Goal: Information Seeking & Learning: Learn about a topic

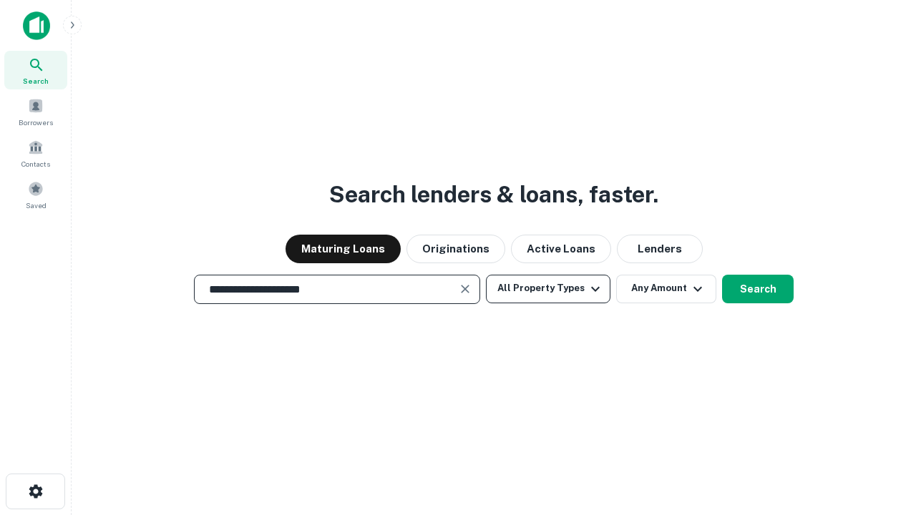
type input "**********"
click at [548, 289] on button "All Property Types" at bounding box center [548, 289] width 125 height 29
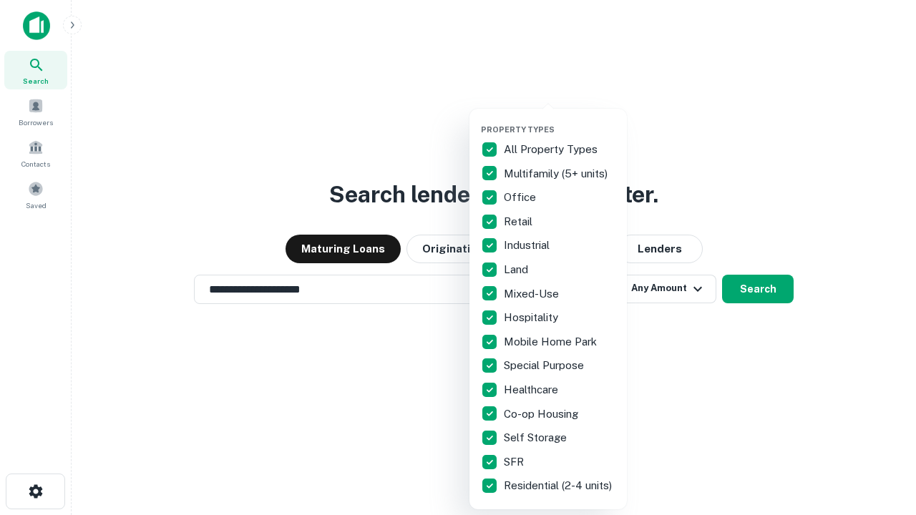
click at [560, 120] on button "button" at bounding box center [559, 120] width 157 height 1
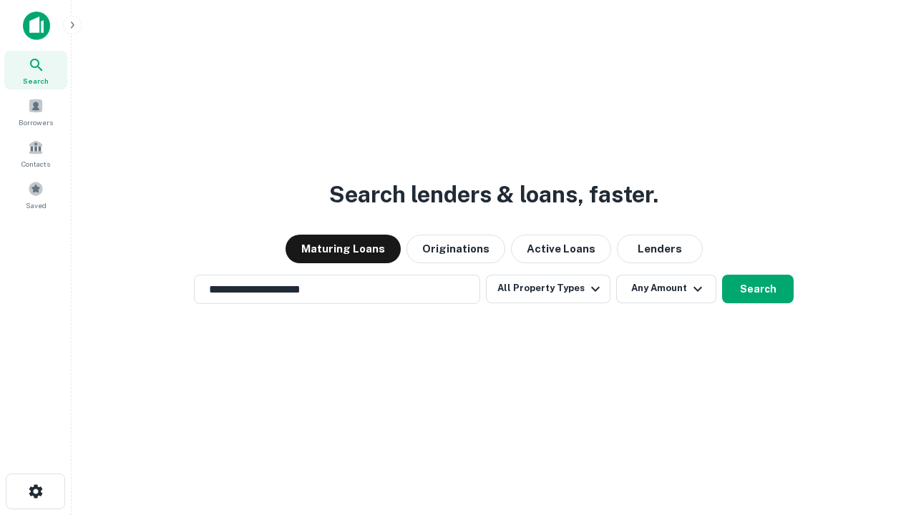
scroll to position [22, 0]
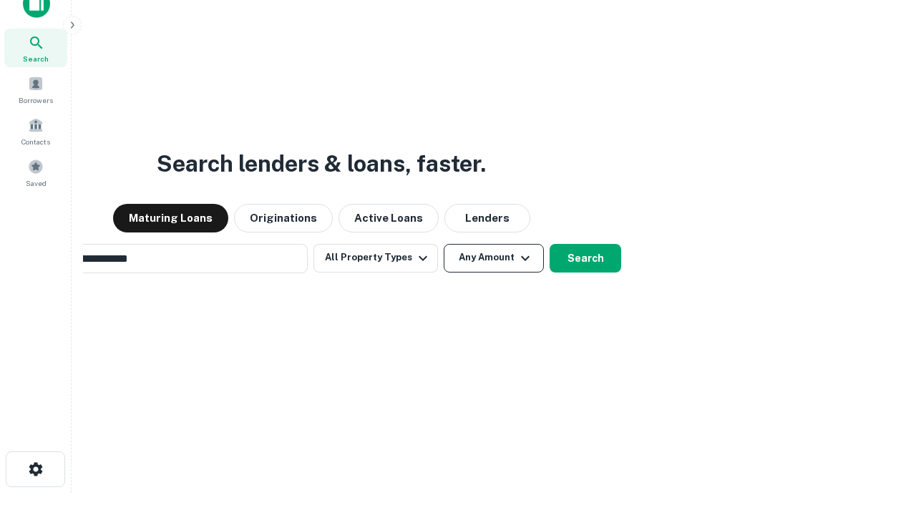
click at [444, 244] on button "Any Amount" at bounding box center [494, 258] width 100 height 29
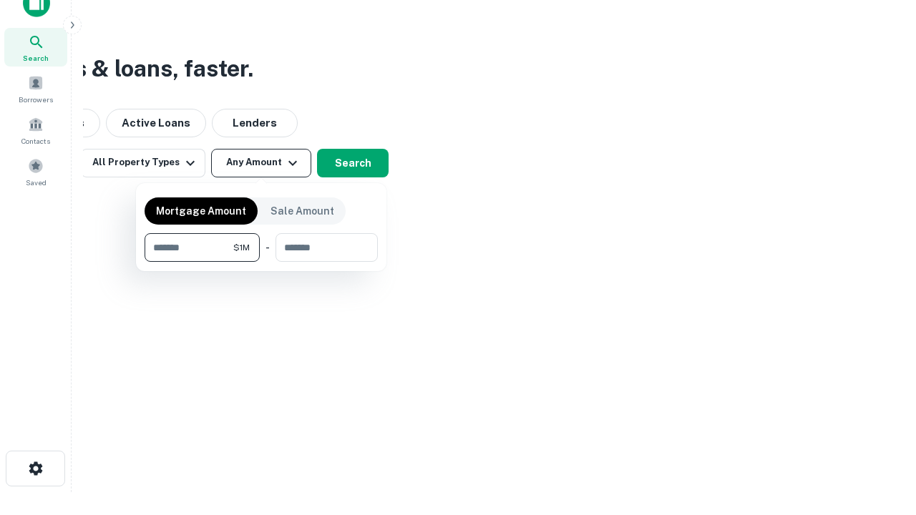
type input "*******"
click at [261, 262] on button "button" at bounding box center [261, 262] width 233 height 1
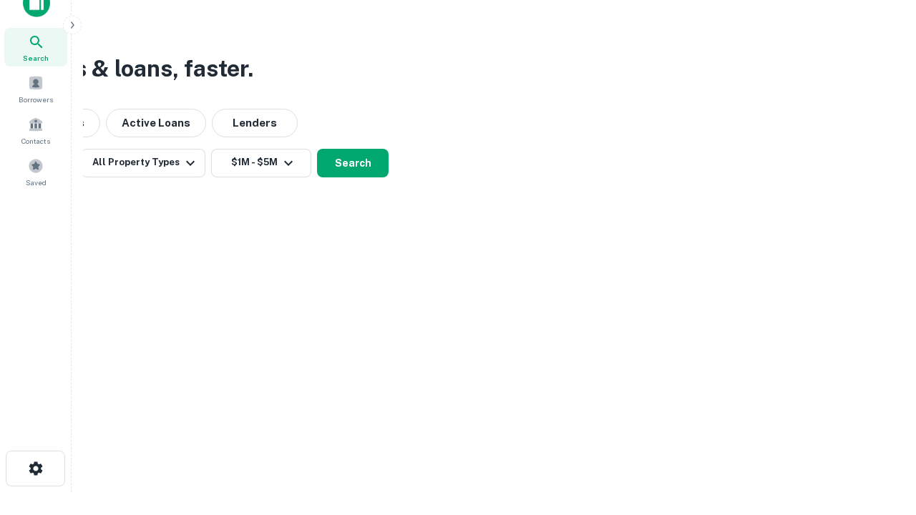
scroll to position [22, 0]
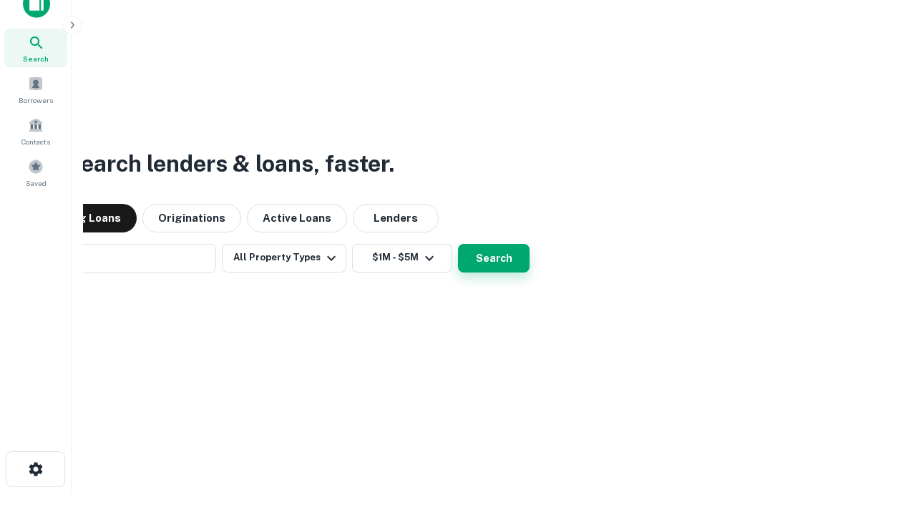
click at [458, 244] on button "Search" at bounding box center [494, 258] width 72 height 29
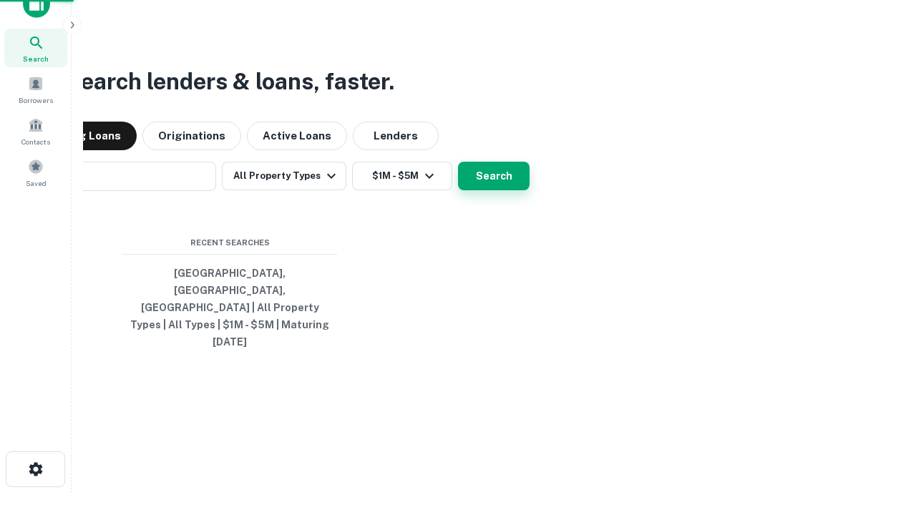
scroll to position [23, 0]
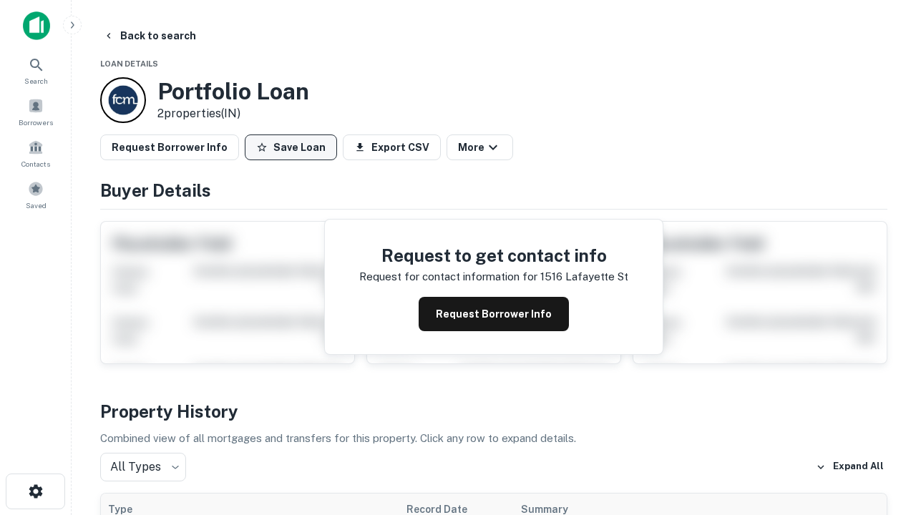
click at [291, 147] on button "Save Loan" at bounding box center [291, 148] width 92 height 26
click at [294, 147] on button "Save Loan" at bounding box center [291, 148] width 92 height 26
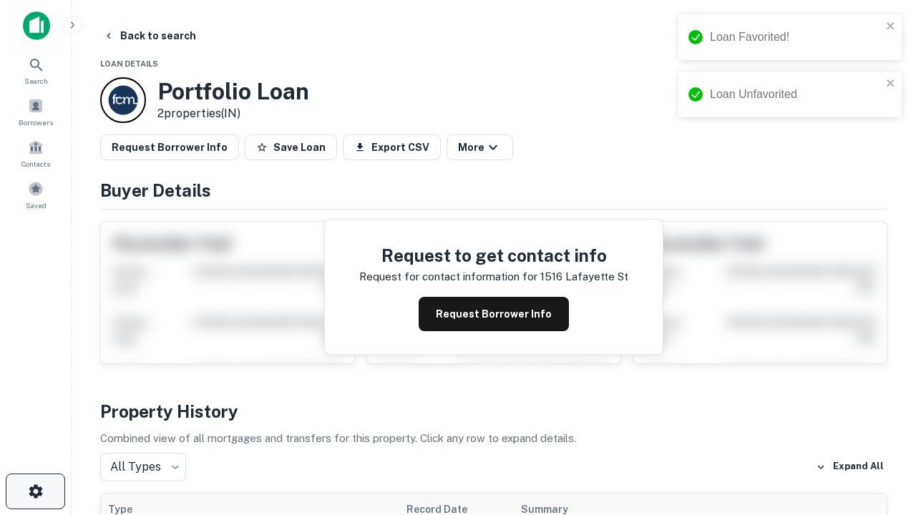
click at [35, 492] on icon "button" at bounding box center [35, 491] width 17 height 17
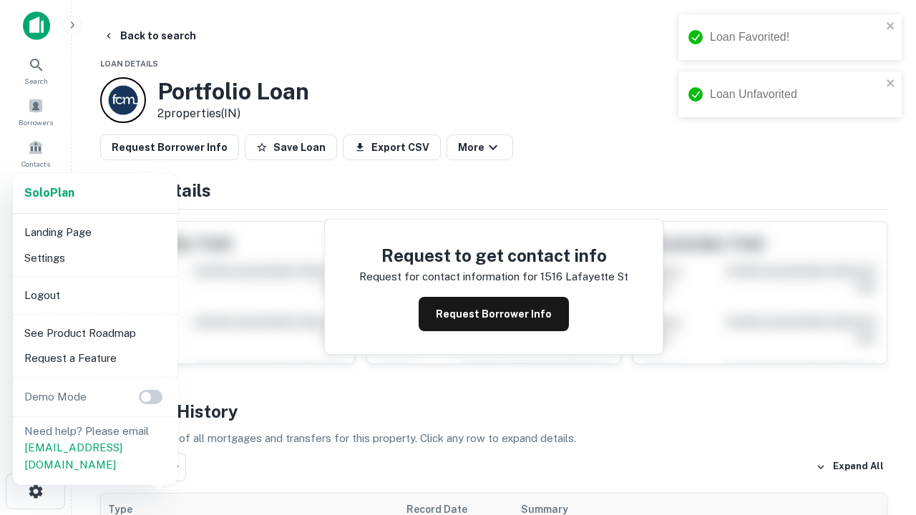
click at [94, 295] on li "Logout" at bounding box center [95, 296] width 153 height 26
